Goal: Task Accomplishment & Management: Use online tool/utility

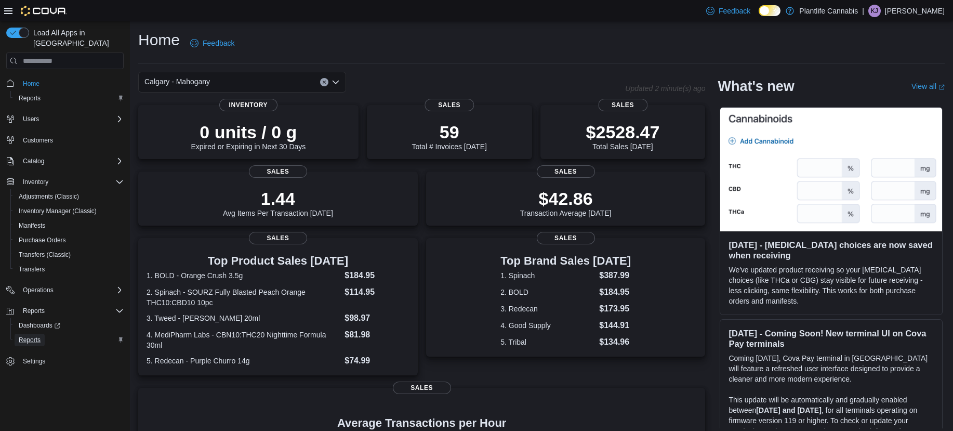
click at [29, 336] on span "Reports" at bounding box center [30, 340] width 22 height 8
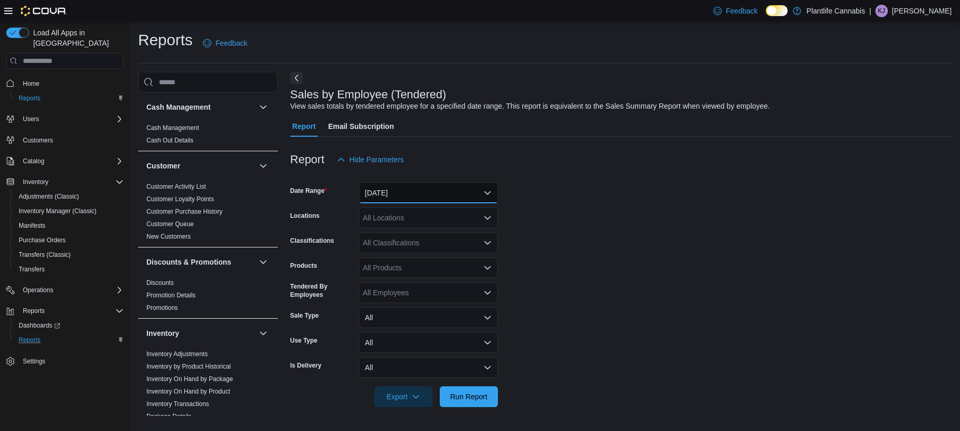
click at [429, 195] on button "[DATE]" at bounding box center [428, 192] width 139 height 21
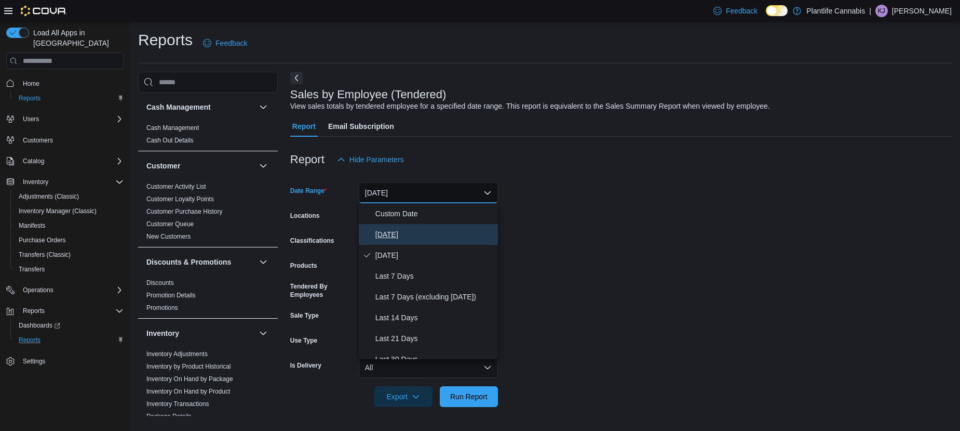
click at [418, 237] on span "[DATE]" at bounding box center [435, 234] width 118 height 12
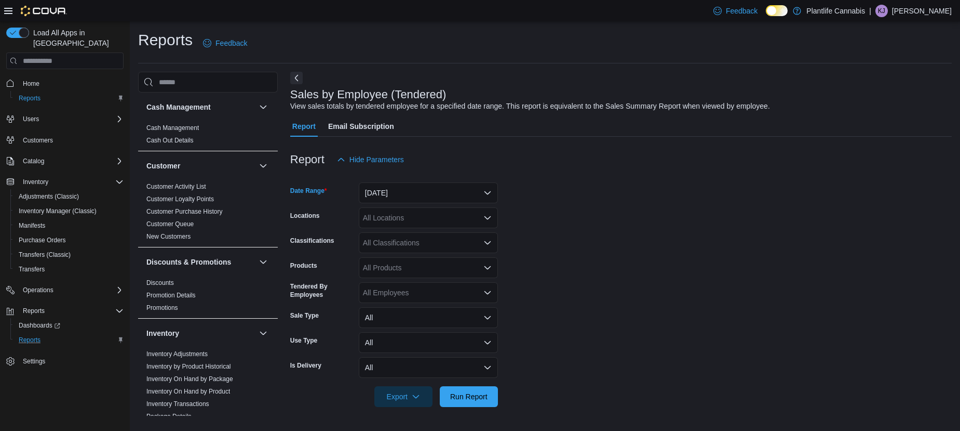
click at [421, 219] on div "All Locations" at bounding box center [428, 217] width 139 height 21
type input "***"
click at [434, 230] on span "Calgary - Mahogany" at bounding box center [418, 235] width 65 height 10
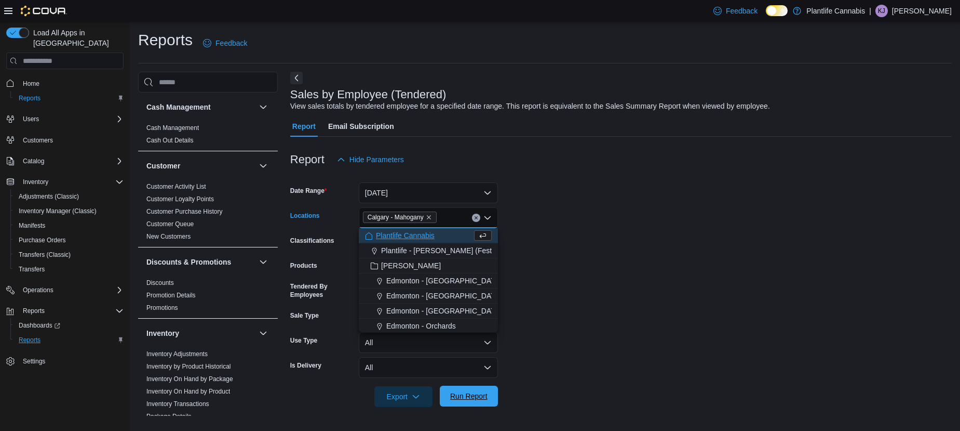
click at [485, 399] on span "Run Report" at bounding box center [468, 396] width 37 height 10
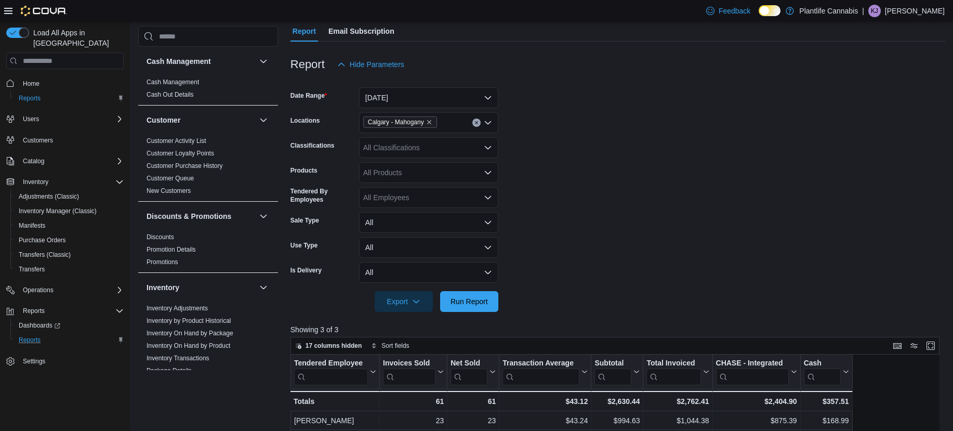
scroll to position [208, 0]
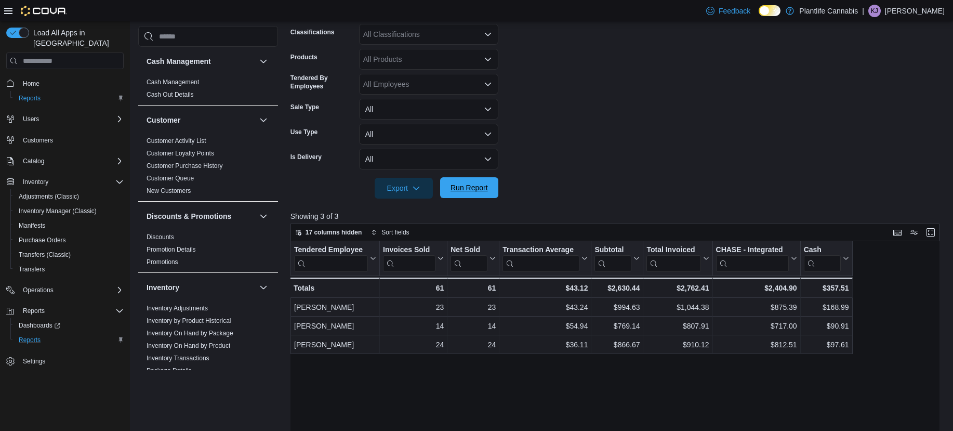
click at [454, 184] on span "Run Report" at bounding box center [468, 187] width 37 height 10
click at [467, 195] on span "Run Report" at bounding box center [469, 187] width 46 height 21
click at [419, 34] on div "All Classifications" at bounding box center [428, 34] width 139 height 21
type input "***"
click at [415, 51] on span "Accessory Group" at bounding box center [409, 52] width 56 height 10
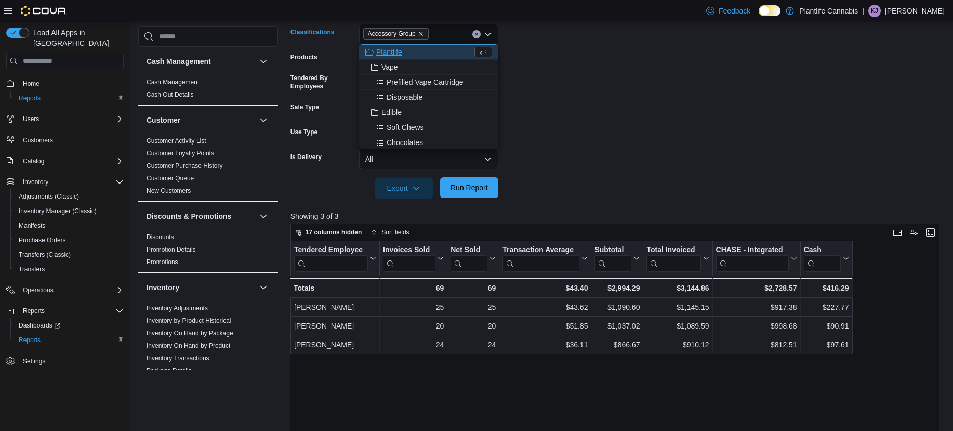
click at [480, 194] on span "Run Report" at bounding box center [469, 187] width 46 height 21
